Goal: Information Seeking & Learning: Check status

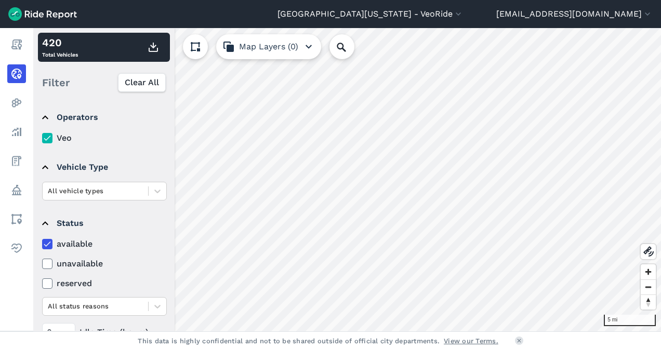
scroll to position [141, 0]
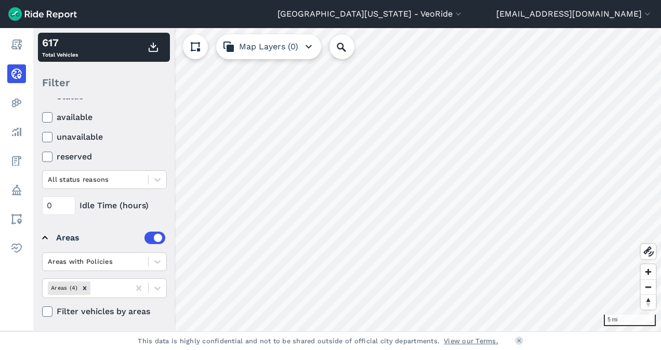
scroll to position [128, 0]
click at [82, 283] on icon "Remove Areas (4)" at bounding box center [84, 286] width 7 height 7
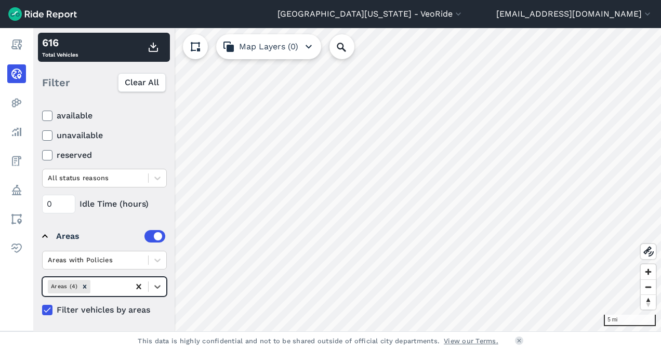
click at [137, 286] on icon at bounding box center [138, 286] width 10 height 10
click at [153, 283] on icon at bounding box center [157, 286] width 10 height 10
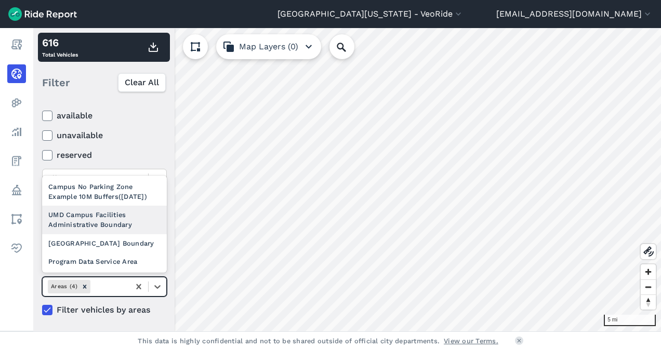
click at [114, 219] on div "UMD Campus Facilities Administrative Boundary" at bounding box center [104, 220] width 125 height 28
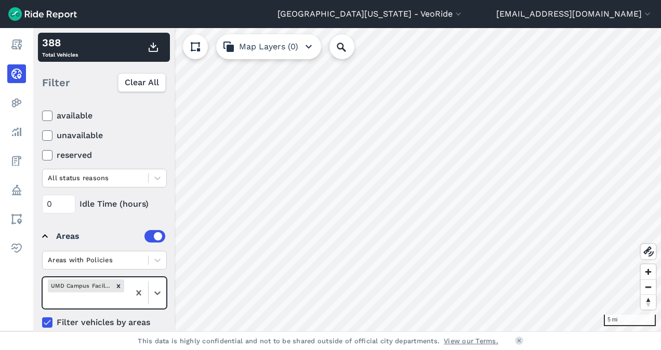
click at [46, 112] on icon at bounding box center [47, 116] width 9 height 10
click at [42, 112] on input "available" at bounding box center [42, 113] width 0 height 7
